Goal: Find specific page/section

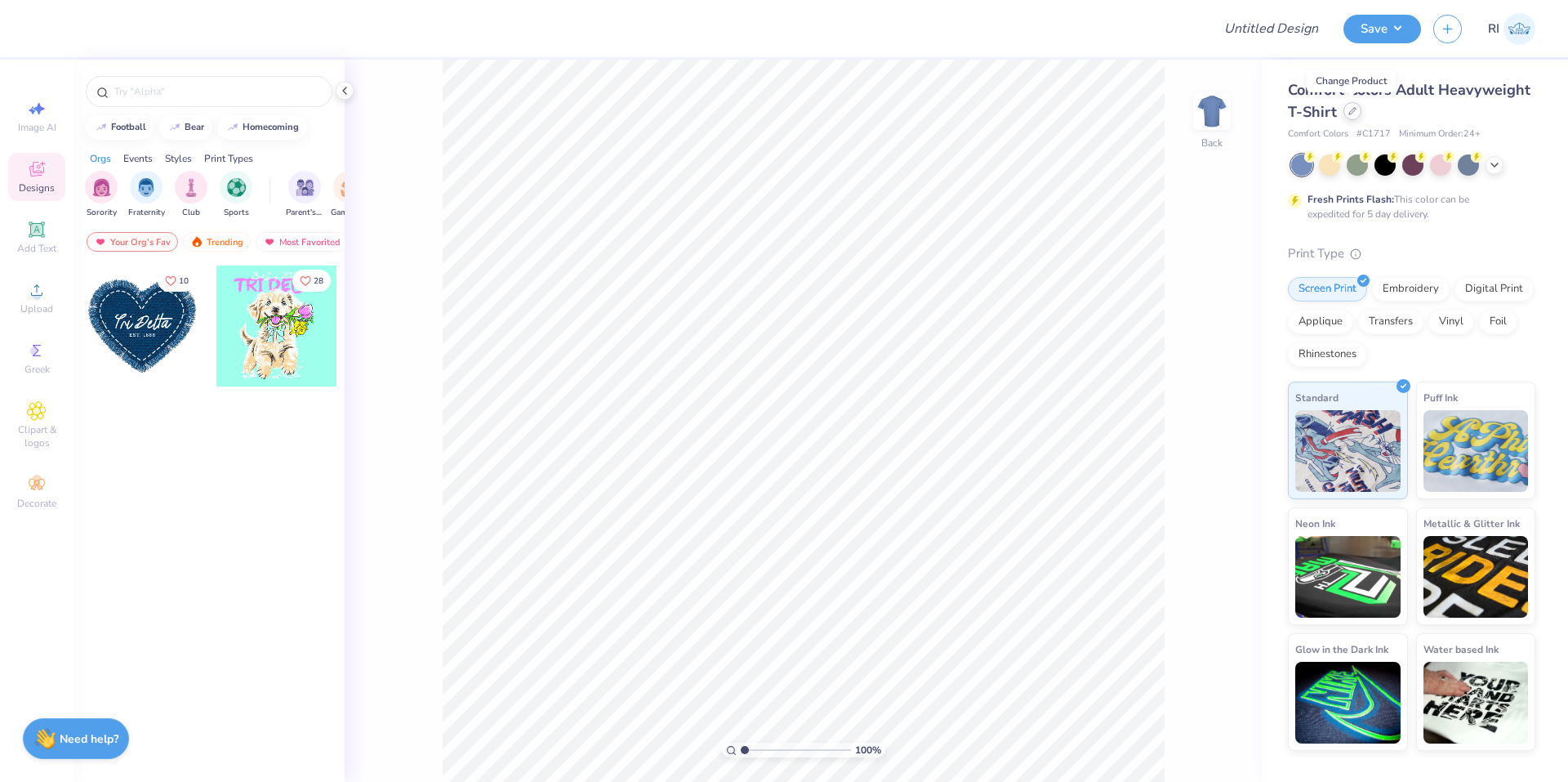
click at [1354, 109] on icon at bounding box center [1352, 111] width 8 height 8
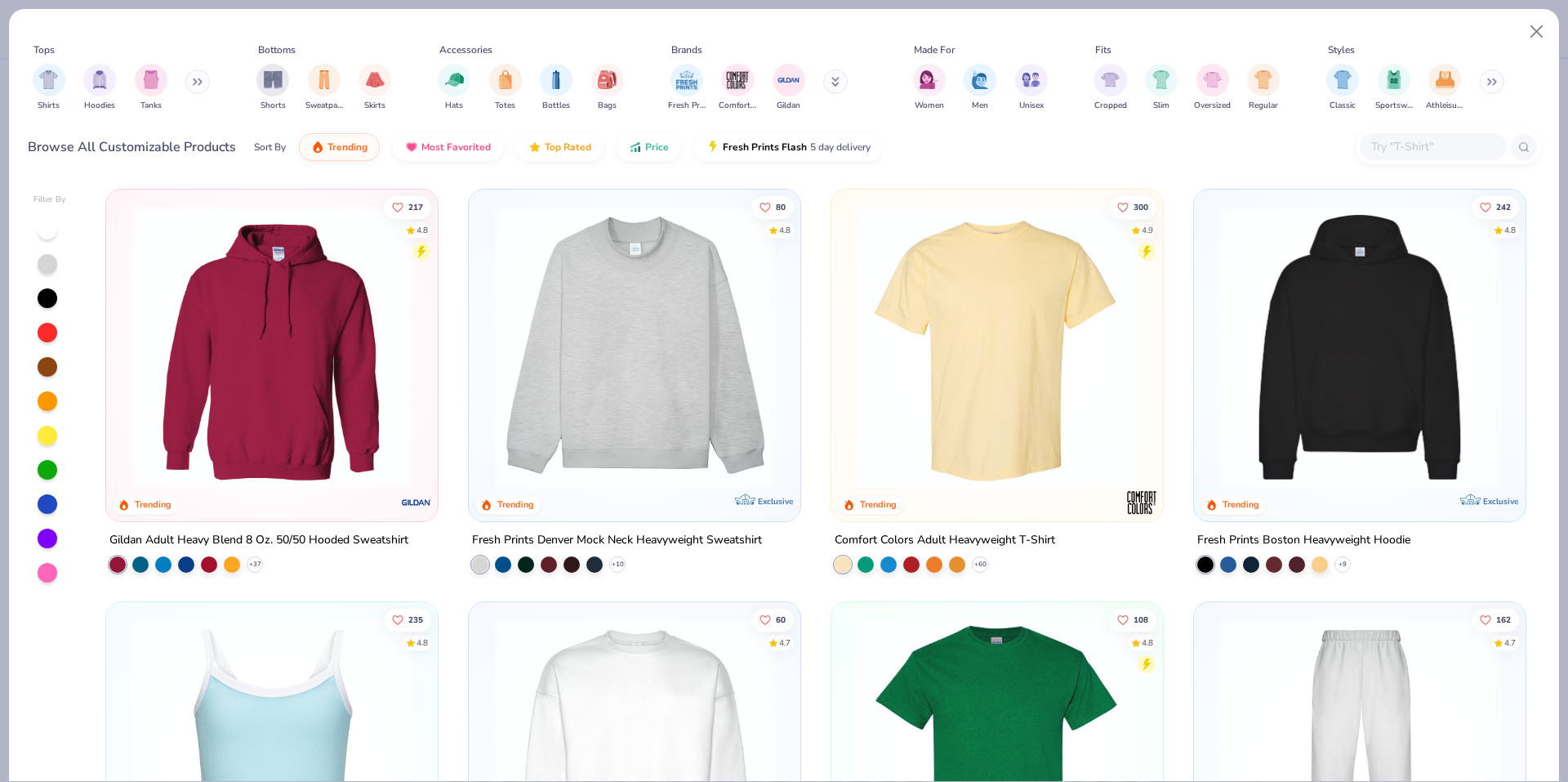
click at [1443, 153] on input "text" at bounding box center [1433, 146] width 126 height 19
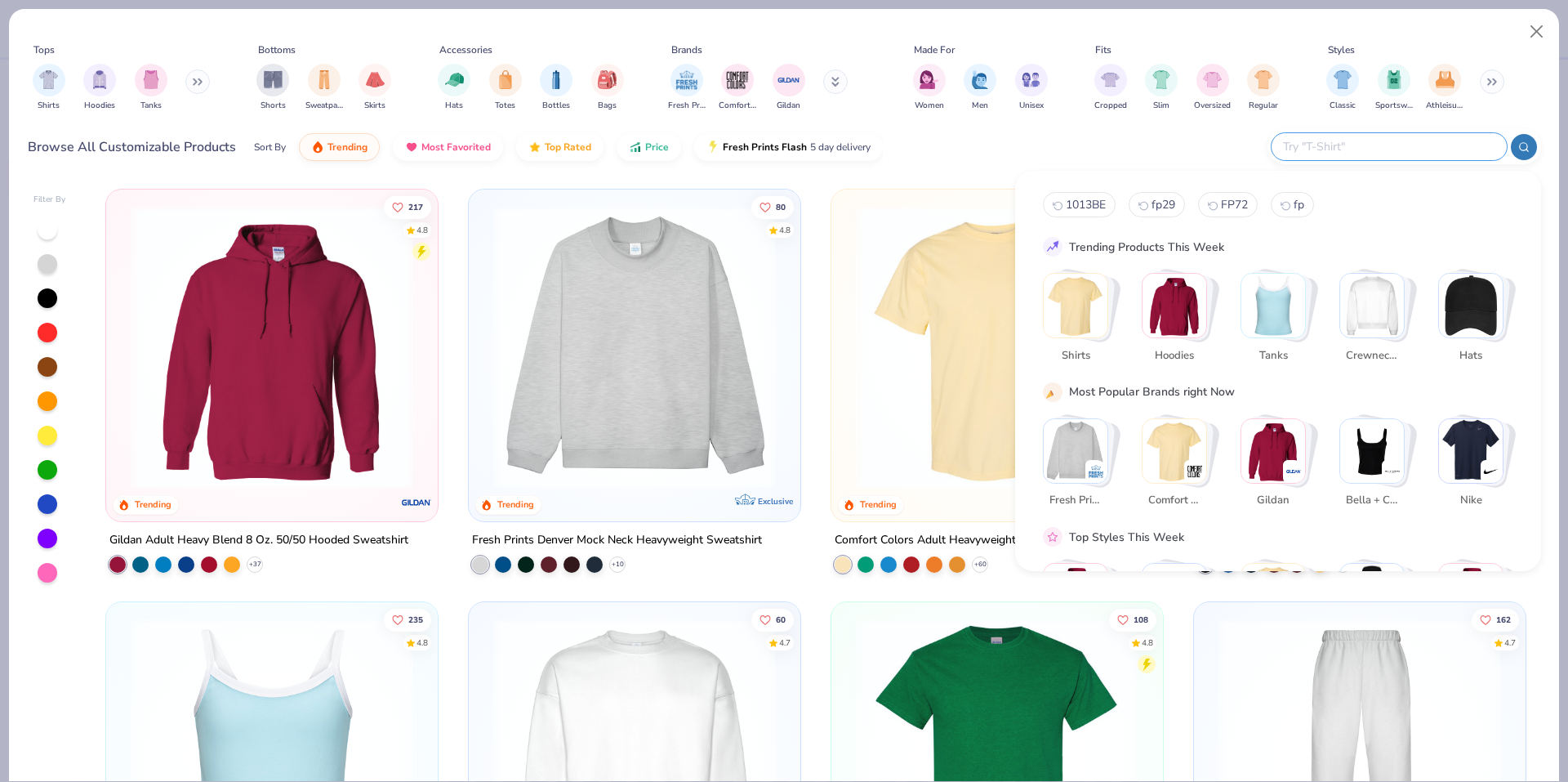
paste input "G500"
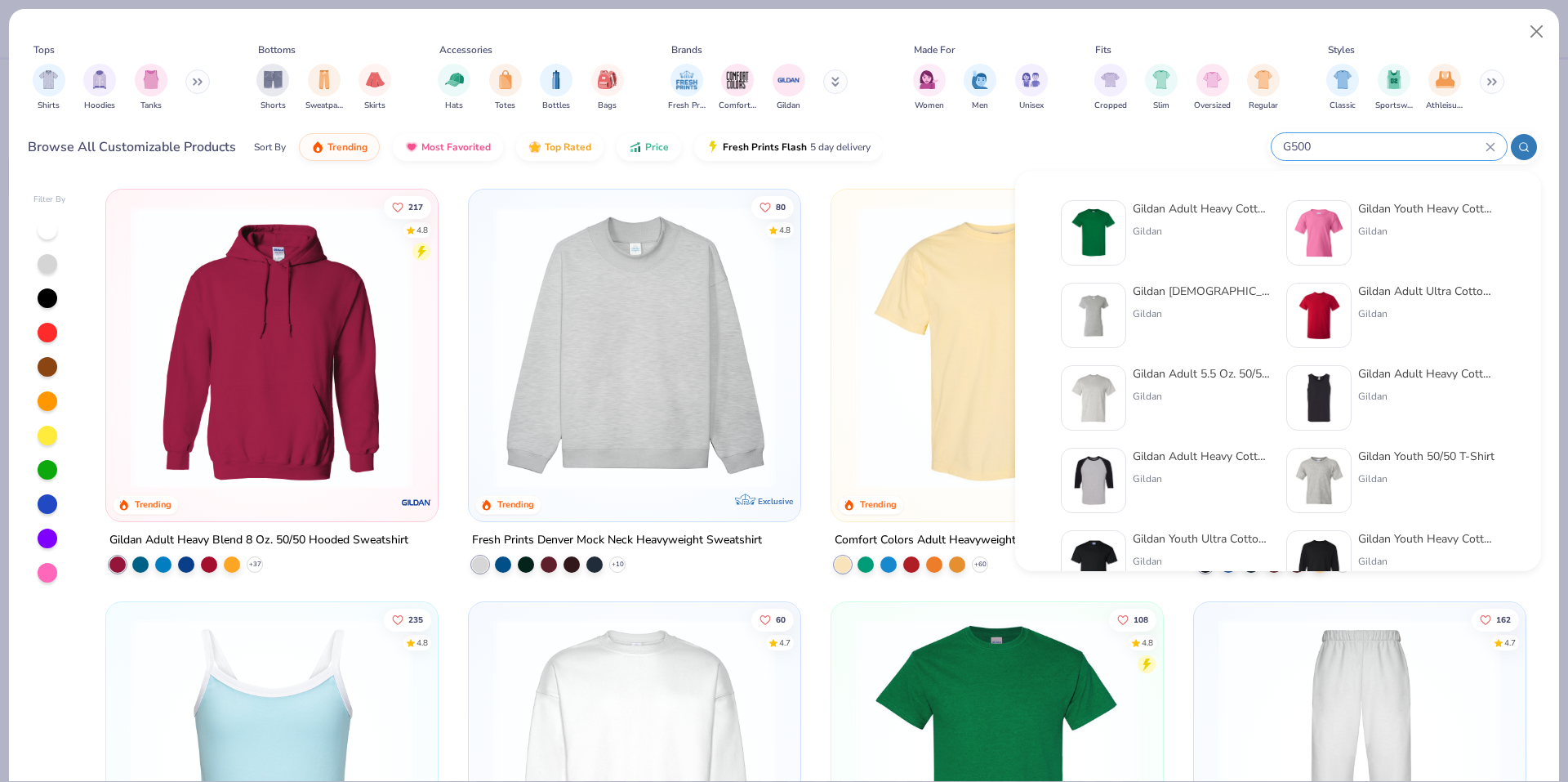
type input "G500"
click at [1112, 228] on img at bounding box center [1093, 232] width 50 height 50
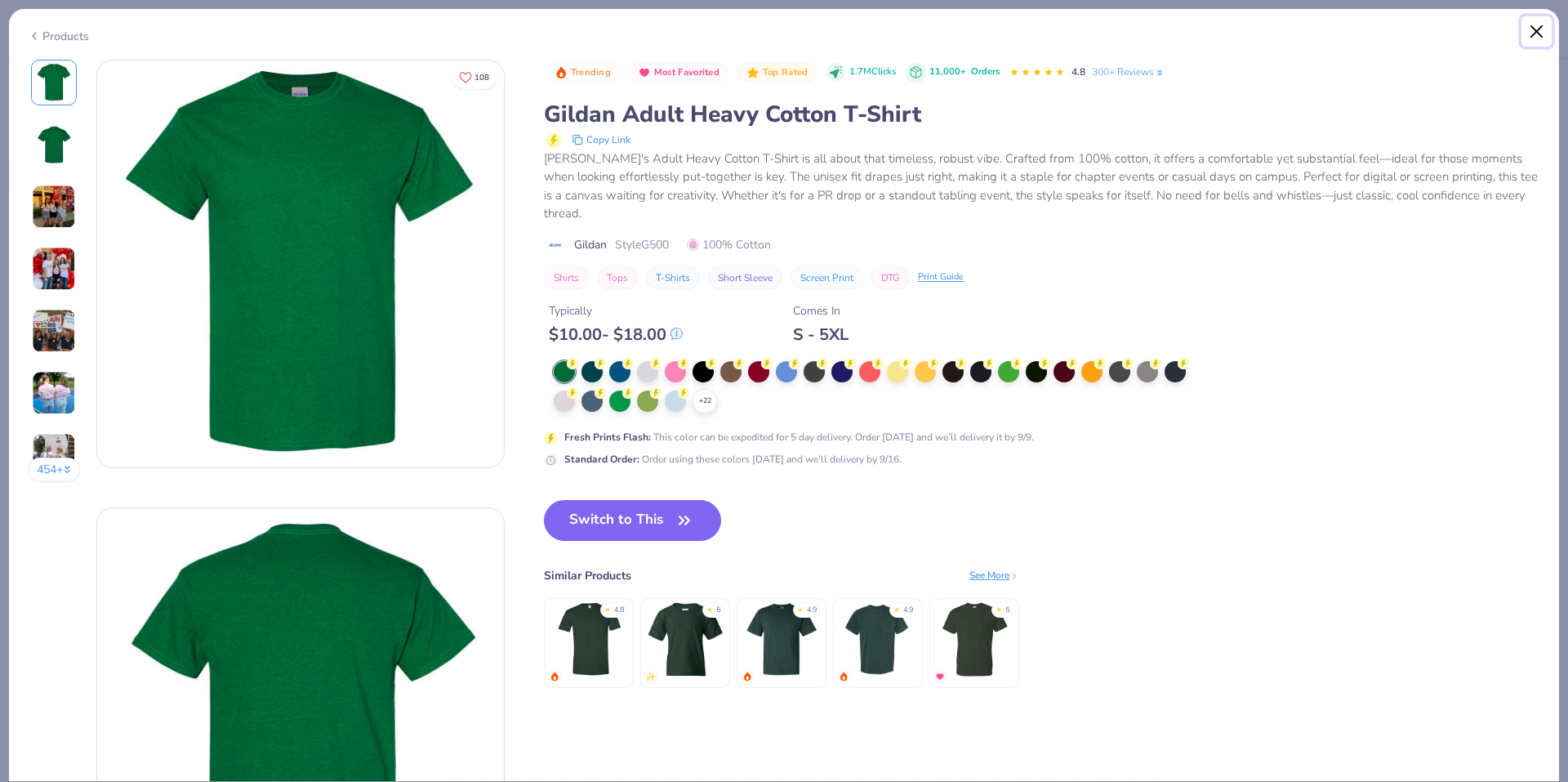
click at [1529, 27] on button "Close" at bounding box center [1537, 32] width 31 height 31
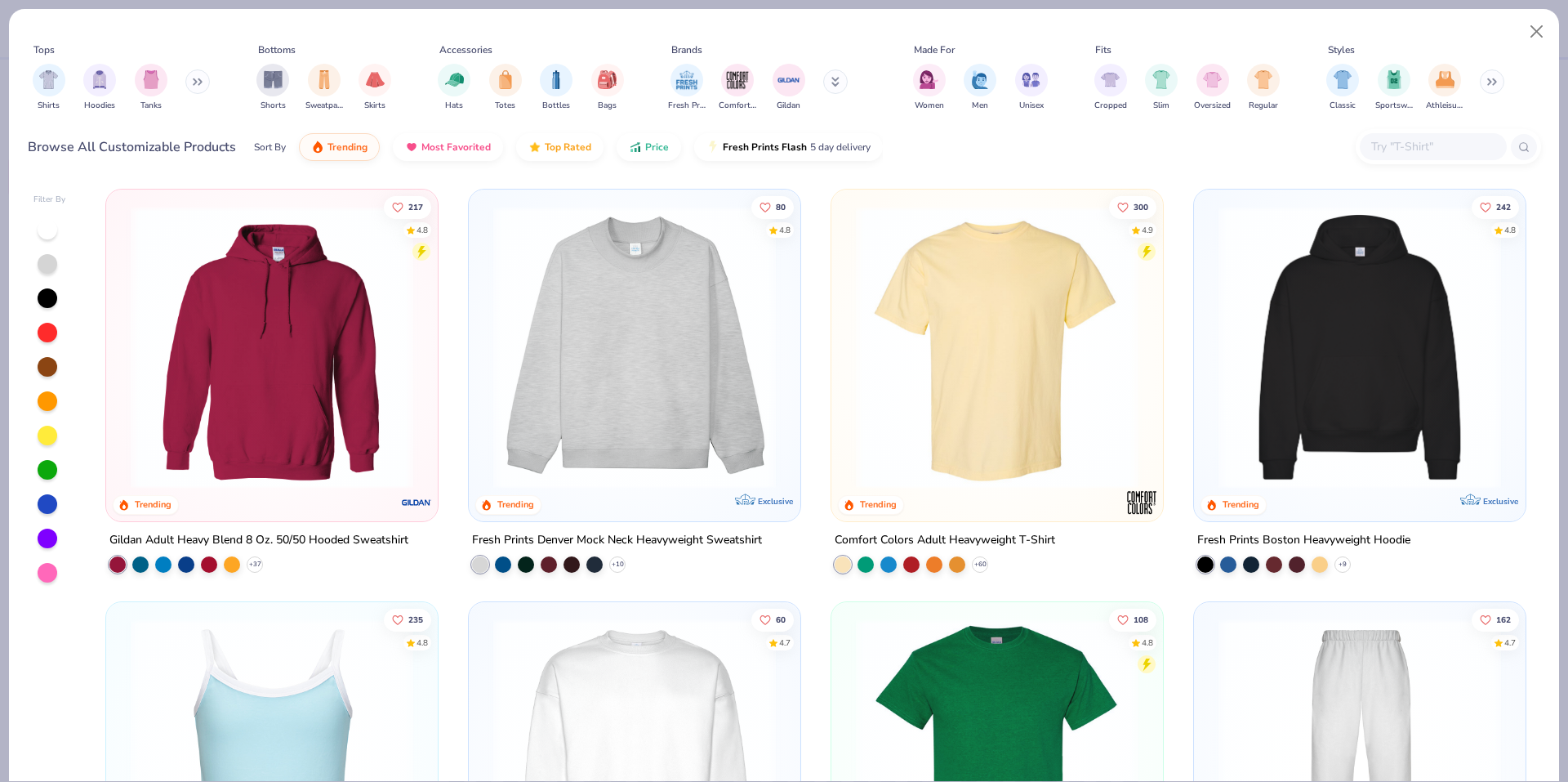
drag, startPoint x: 1451, startPoint y: 151, endPoint x: 1441, endPoint y: 153, distance: 10.2
click at [1451, 151] on input "text" at bounding box center [1433, 146] width 126 height 19
paste input "43011"
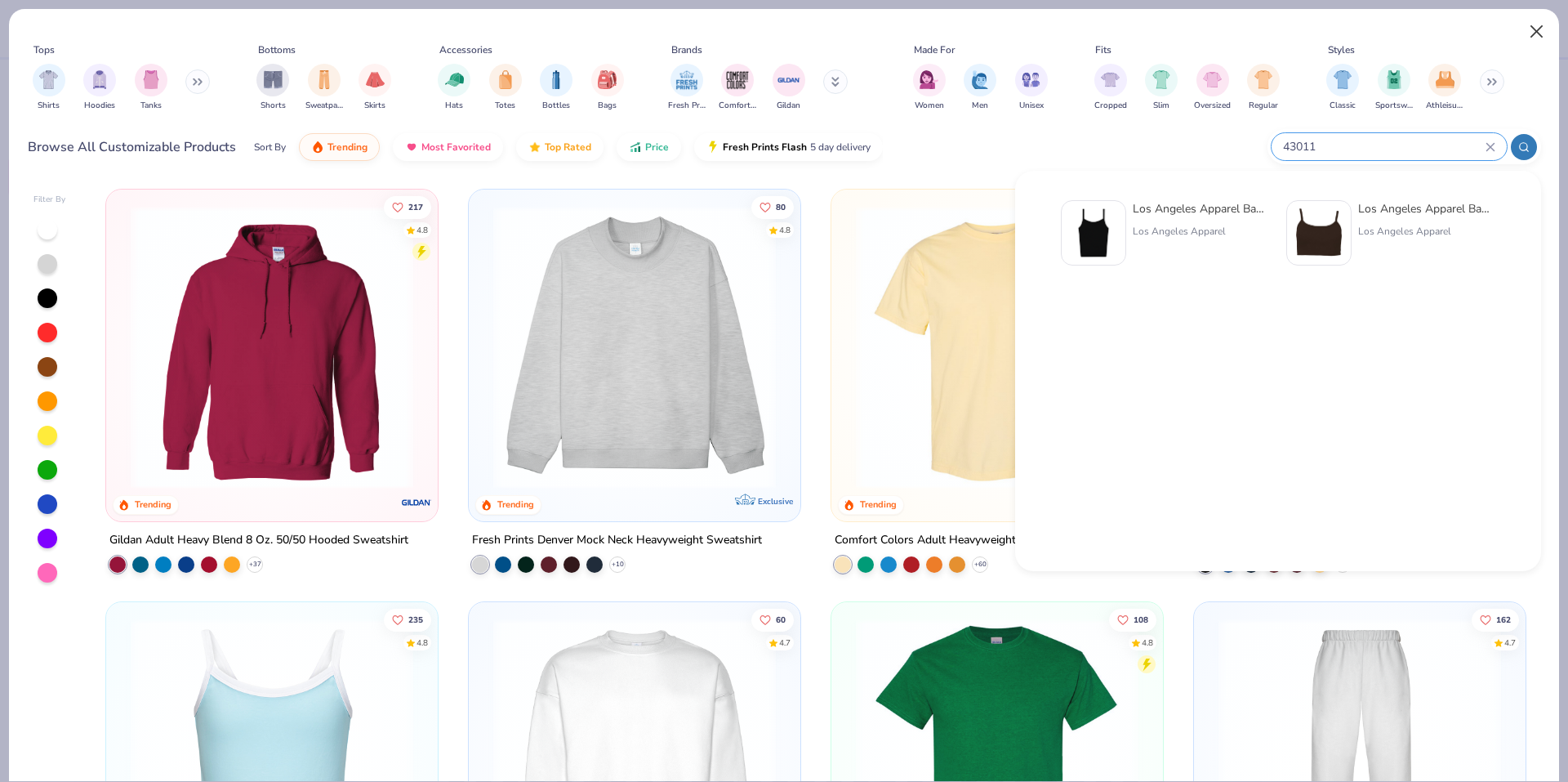
type input "43011"
click at [1538, 34] on button "Close" at bounding box center [1537, 32] width 31 height 31
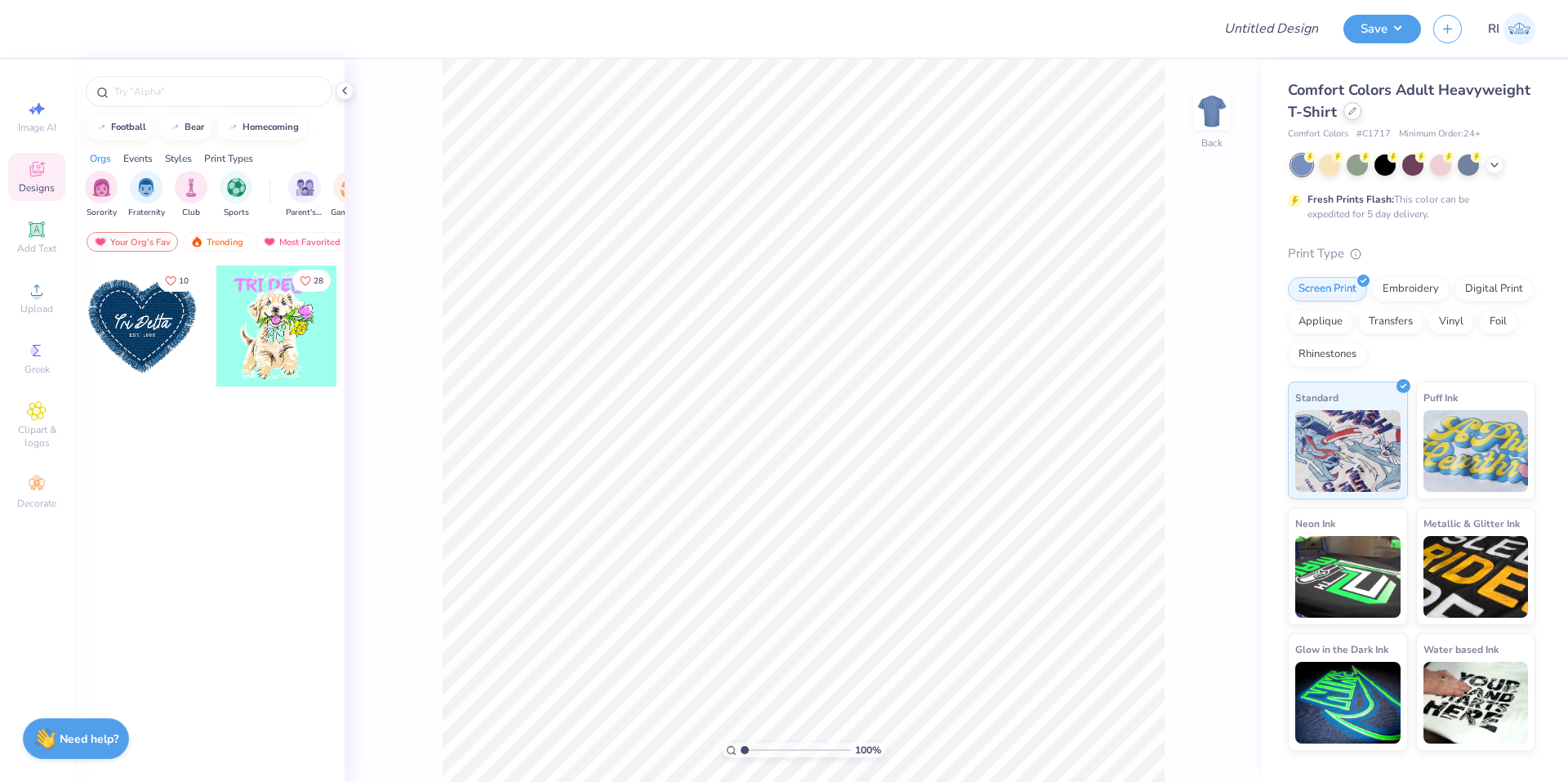
click at [1349, 113] on icon at bounding box center [1352, 111] width 8 height 8
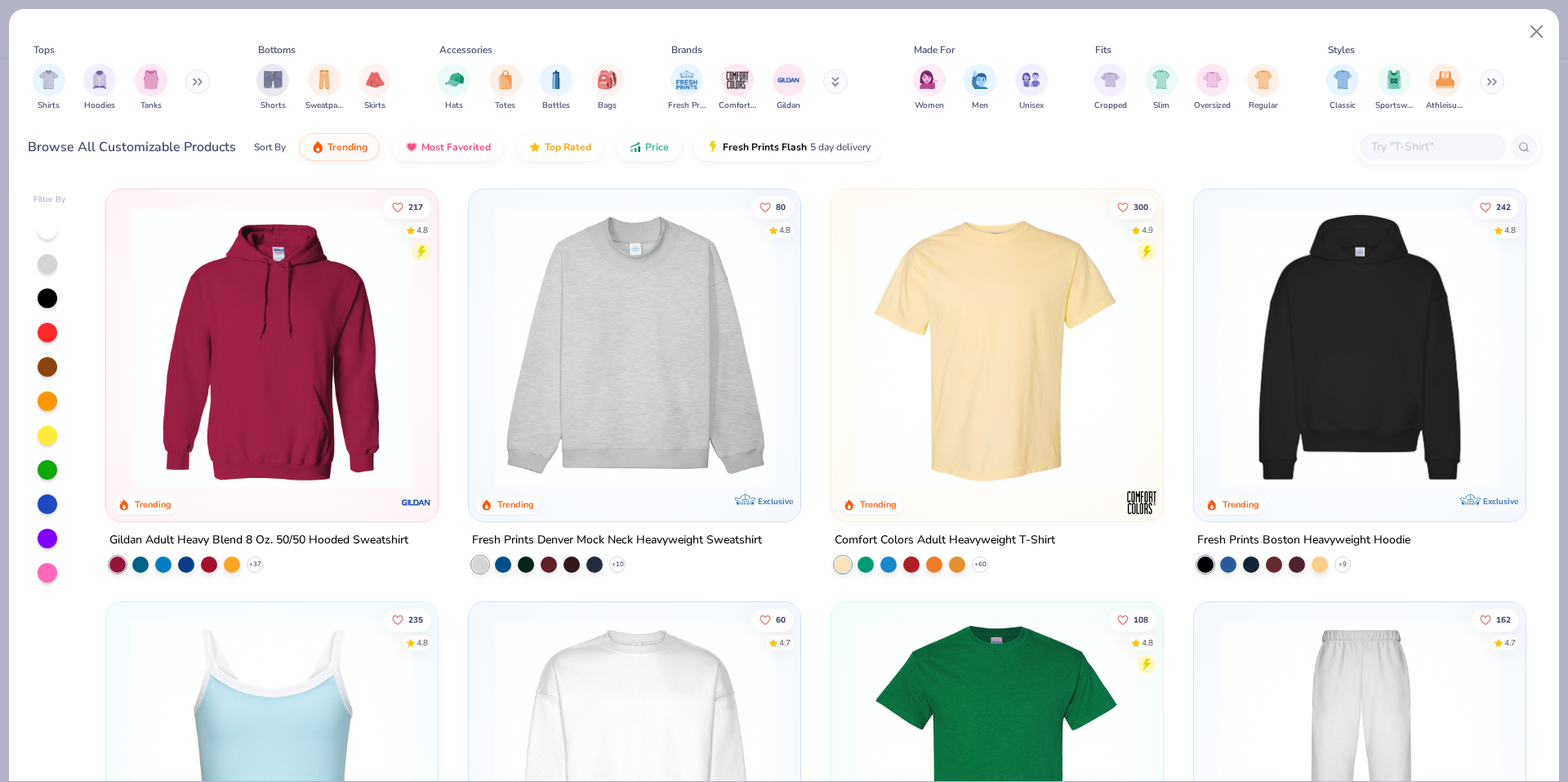
click at [1410, 139] on input "text" at bounding box center [1433, 146] width 126 height 19
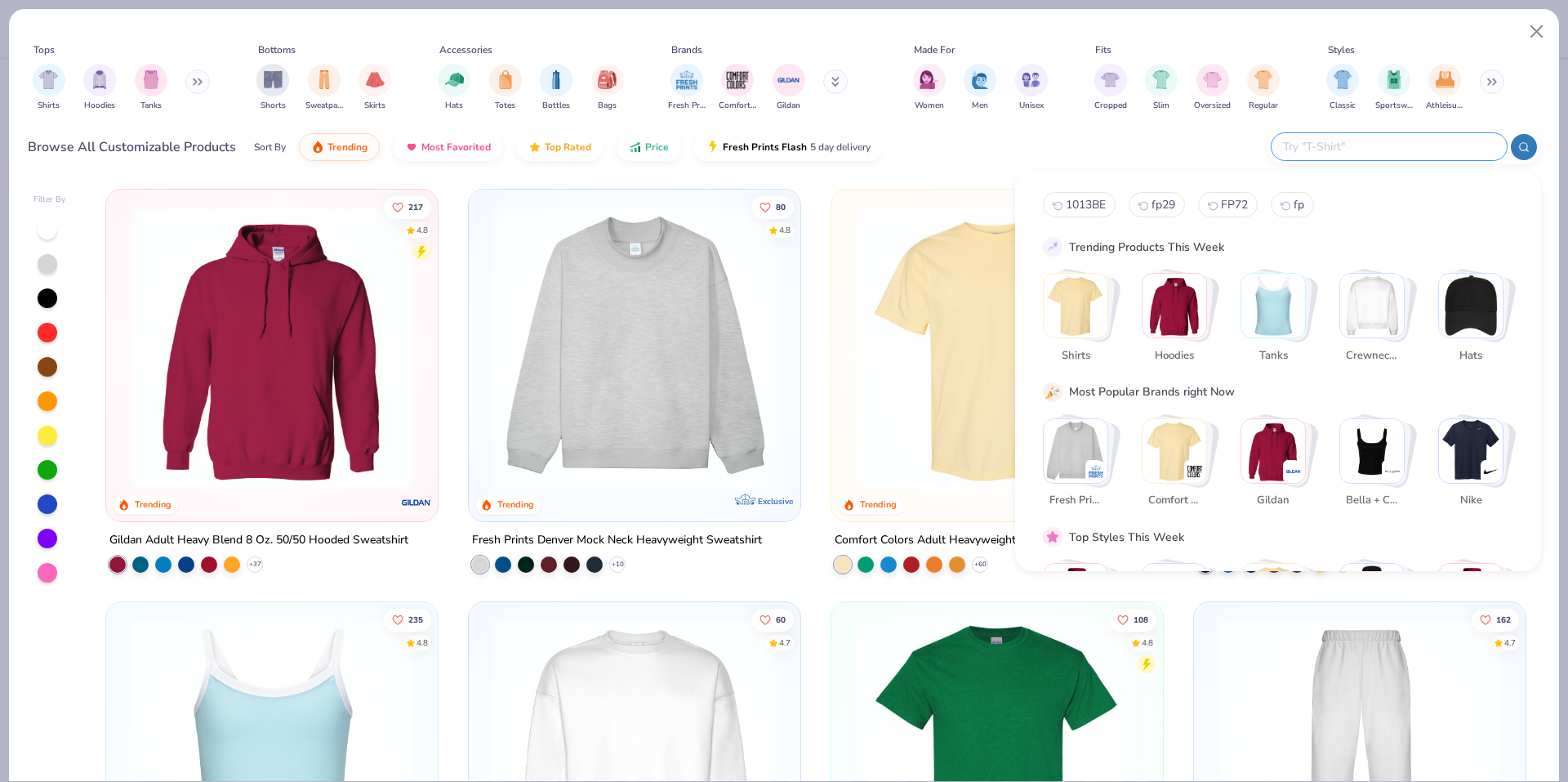
paste input "C1717"
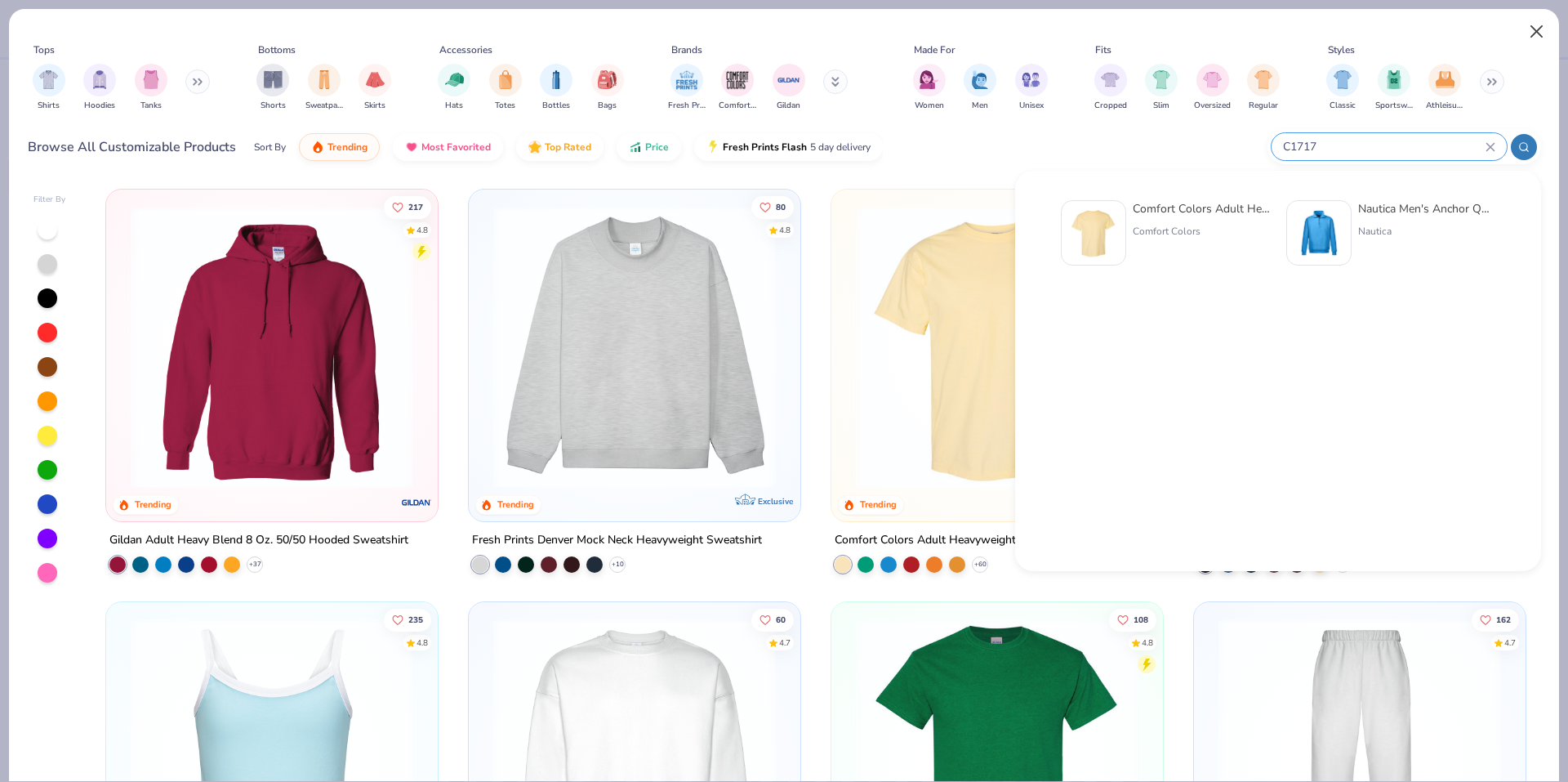
type input "C1717"
click at [1536, 34] on button "Close" at bounding box center [1537, 32] width 31 height 31
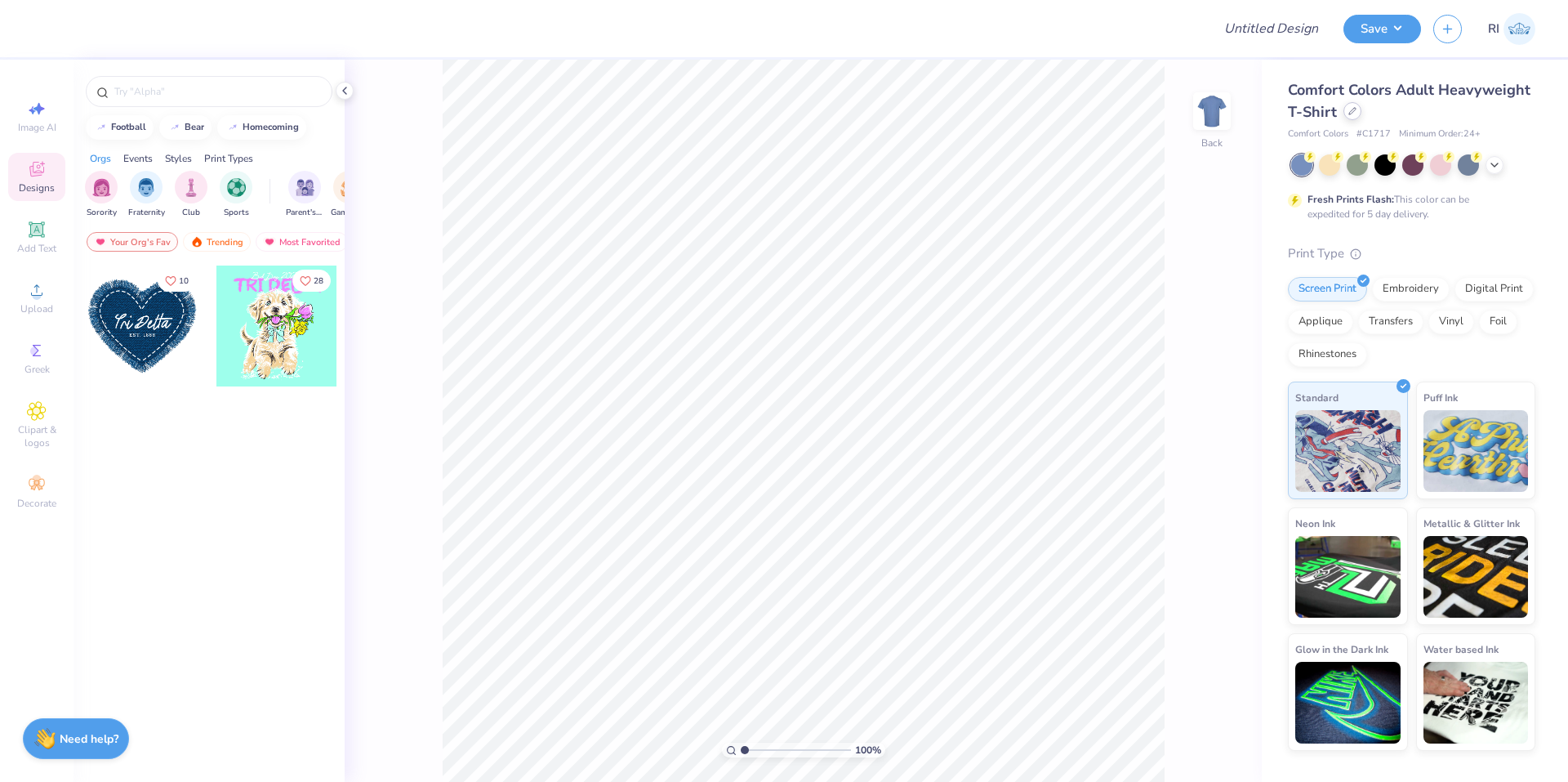
click at [1356, 115] on div at bounding box center [1353, 111] width 18 height 18
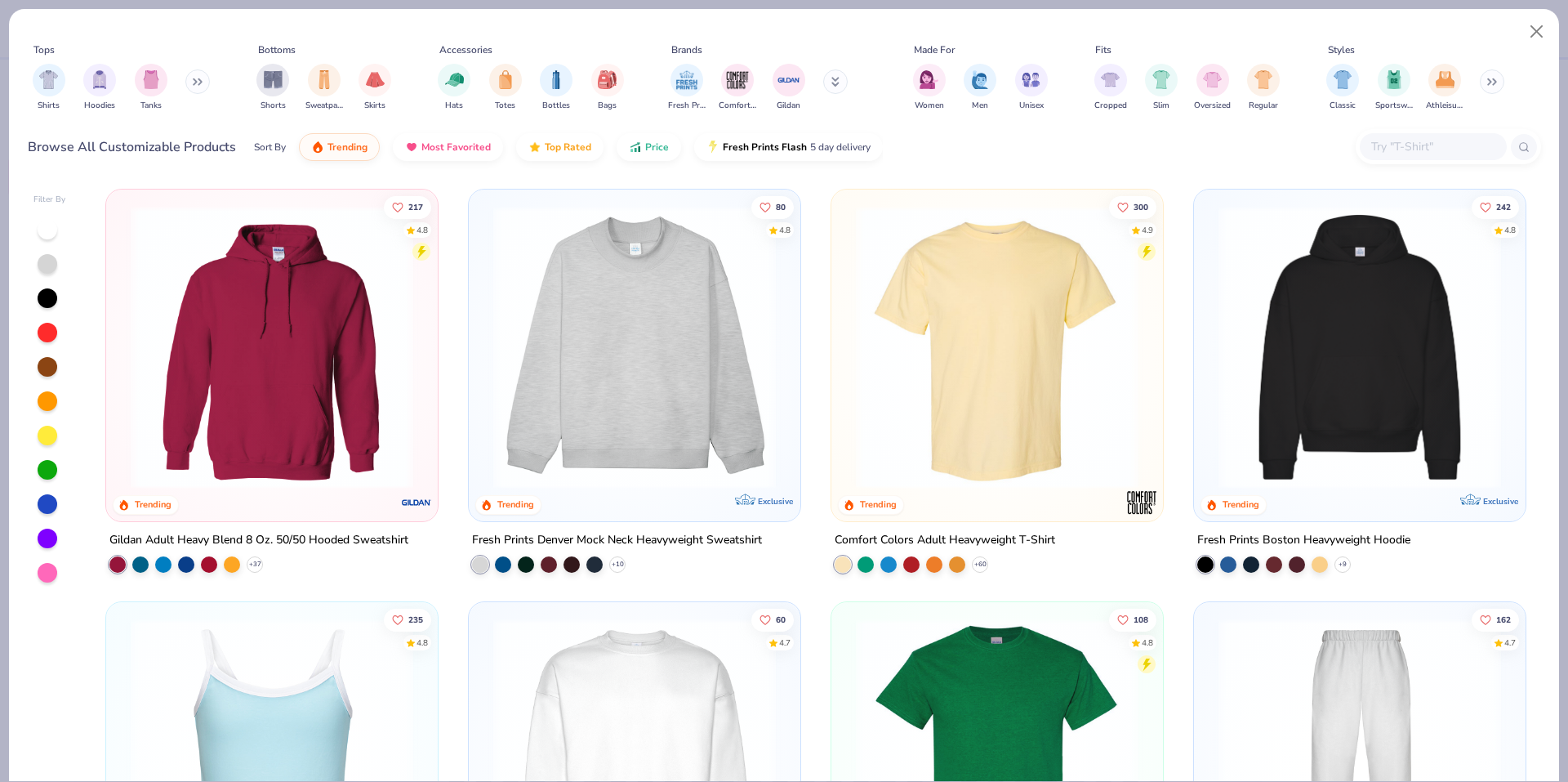
click at [1392, 150] on input "text" at bounding box center [1433, 146] width 126 height 19
paste input "1010be"
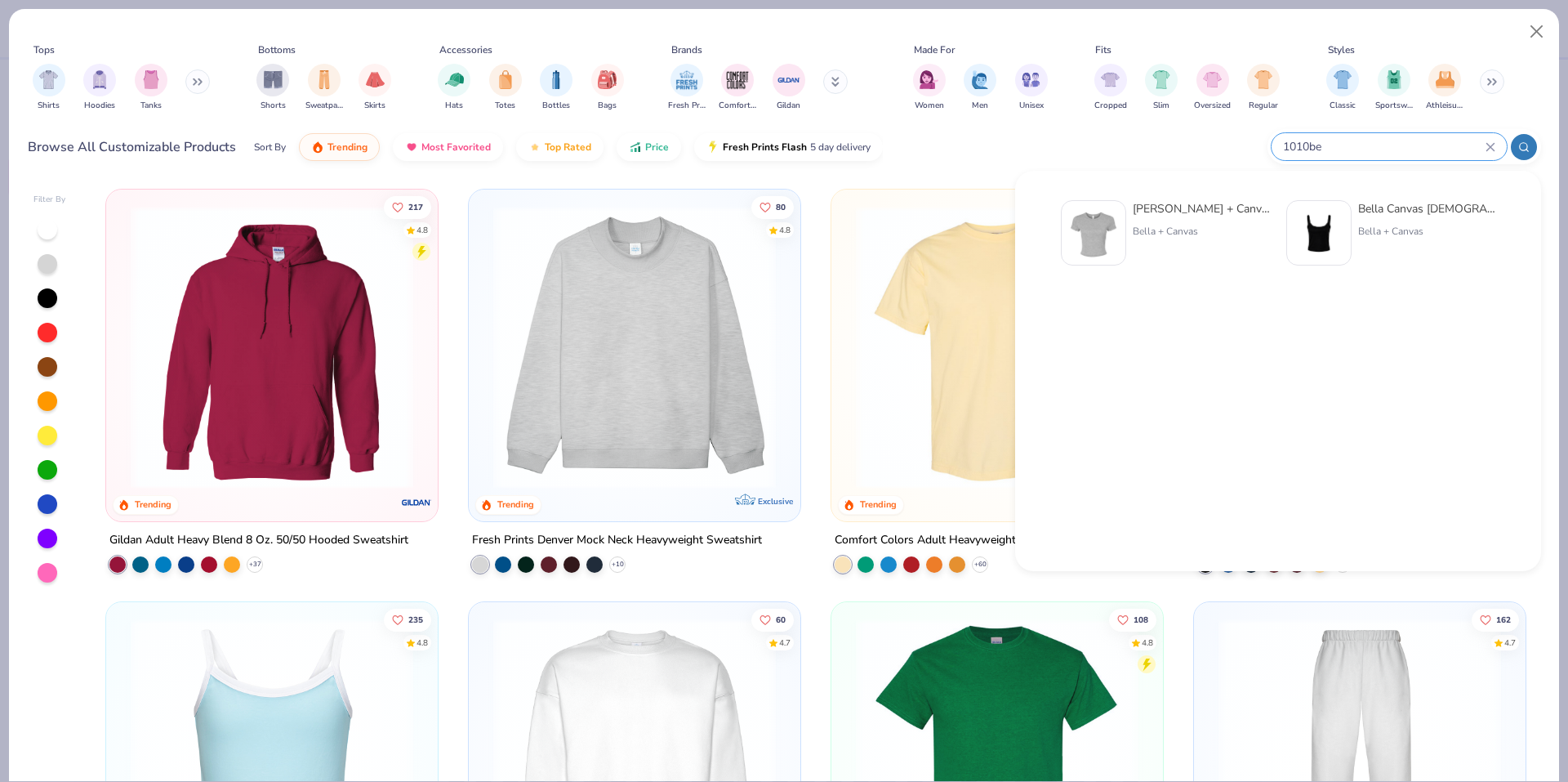
type input "1010be"
